Goal: Obtain resource: Download file/media

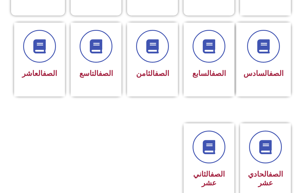
scroll to position [227, 0]
click at [160, 42] on span at bounding box center [152, 46] width 33 height 33
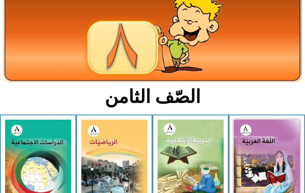
scroll to position [56, 0]
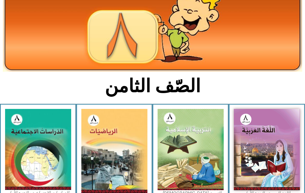
click at [191, 135] on img at bounding box center [191, 149] width 66 height 81
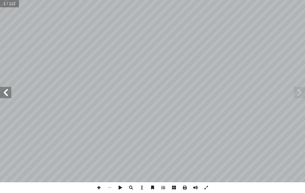
click at [300, 91] on span at bounding box center [299, 92] width 11 height 11
click at [301, 93] on span at bounding box center [299, 92] width 11 height 11
click at [301, 89] on span at bounding box center [299, 92] width 11 height 11
click at [299, 91] on span at bounding box center [299, 92] width 11 height 11
click at [297, 91] on span at bounding box center [299, 92] width 11 height 11
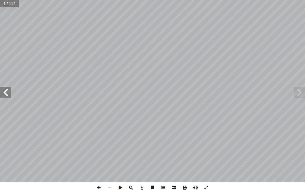
click at [295, 92] on span at bounding box center [299, 92] width 11 height 11
click at [299, 93] on span at bounding box center [299, 92] width 11 height 11
click at [4, 91] on span at bounding box center [5, 92] width 11 height 11
click at [10, 93] on span at bounding box center [5, 92] width 11 height 11
click at [301, 89] on span at bounding box center [299, 92] width 11 height 11
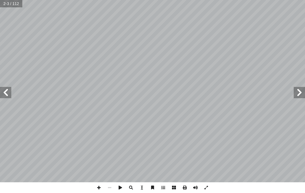
click at [299, 92] on span at bounding box center [299, 92] width 11 height 11
click at [8, 88] on span at bounding box center [5, 92] width 11 height 11
click at [8, 94] on span at bounding box center [5, 92] width 11 height 11
click at [7, 92] on span at bounding box center [5, 92] width 11 height 11
click at [6, 88] on span at bounding box center [5, 92] width 11 height 11
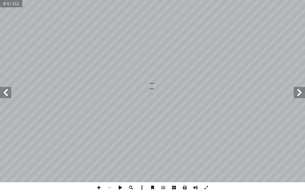
click at [301, 89] on span at bounding box center [299, 92] width 11 height 11
click at [296, 91] on span at bounding box center [299, 92] width 11 height 11
click at [296, 90] on span at bounding box center [299, 92] width 11 height 11
click at [296, 95] on span at bounding box center [299, 92] width 11 height 11
click at [296, 92] on span at bounding box center [299, 92] width 11 height 11
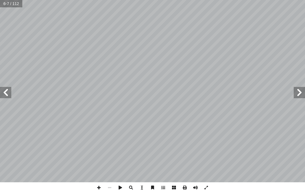
click at [300, 88] on span at bounding box center [299, 92] width 11 height 11
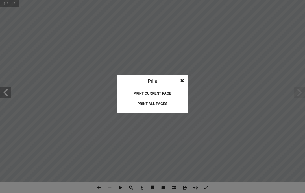
click at [155, 106] on div "Print all pages" at bounding box center [152, 103] width 56 height 9
